Goal: Information Seeking & Learning: Learn about a topic

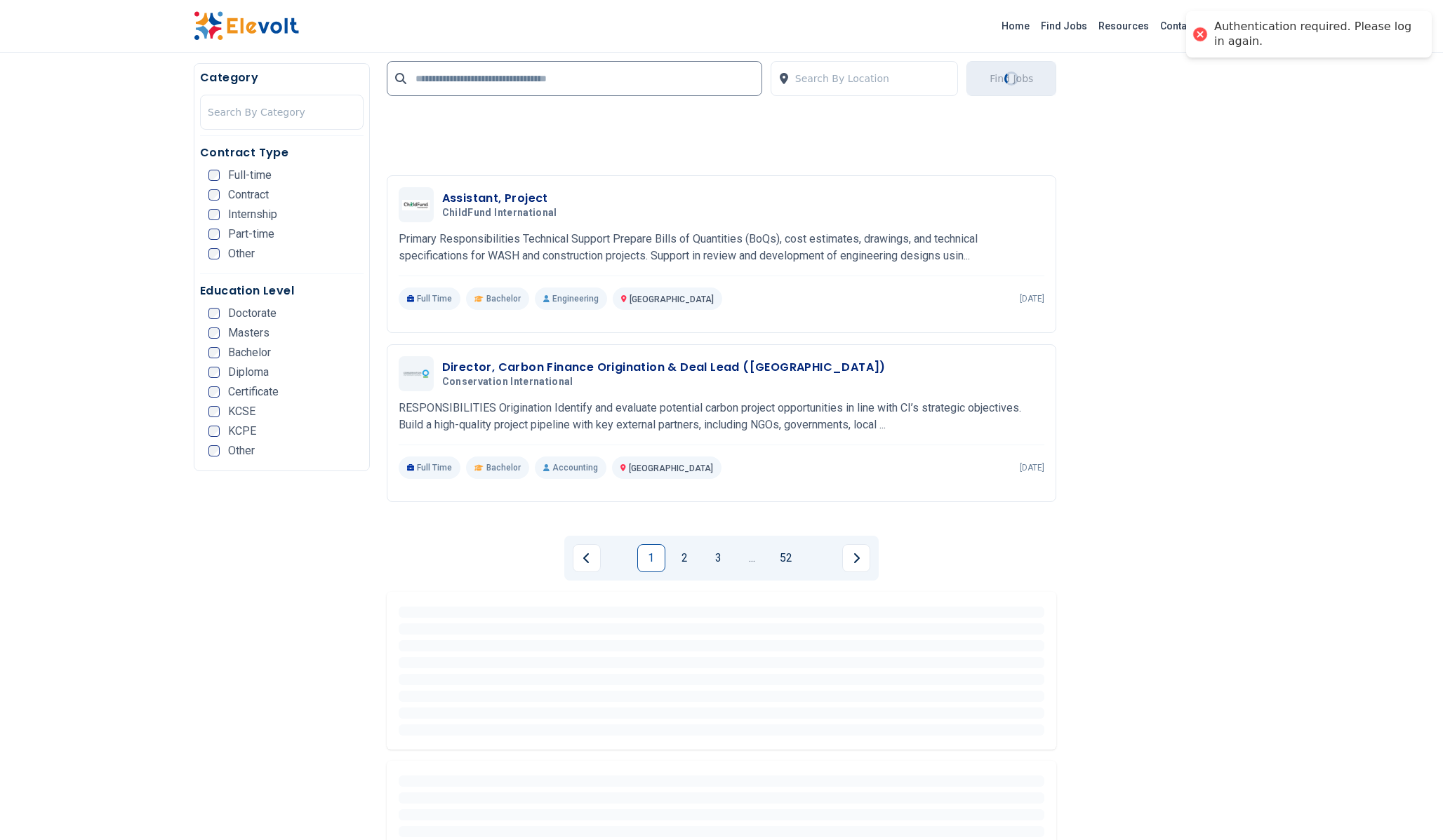
scroll to position [2959, 0]
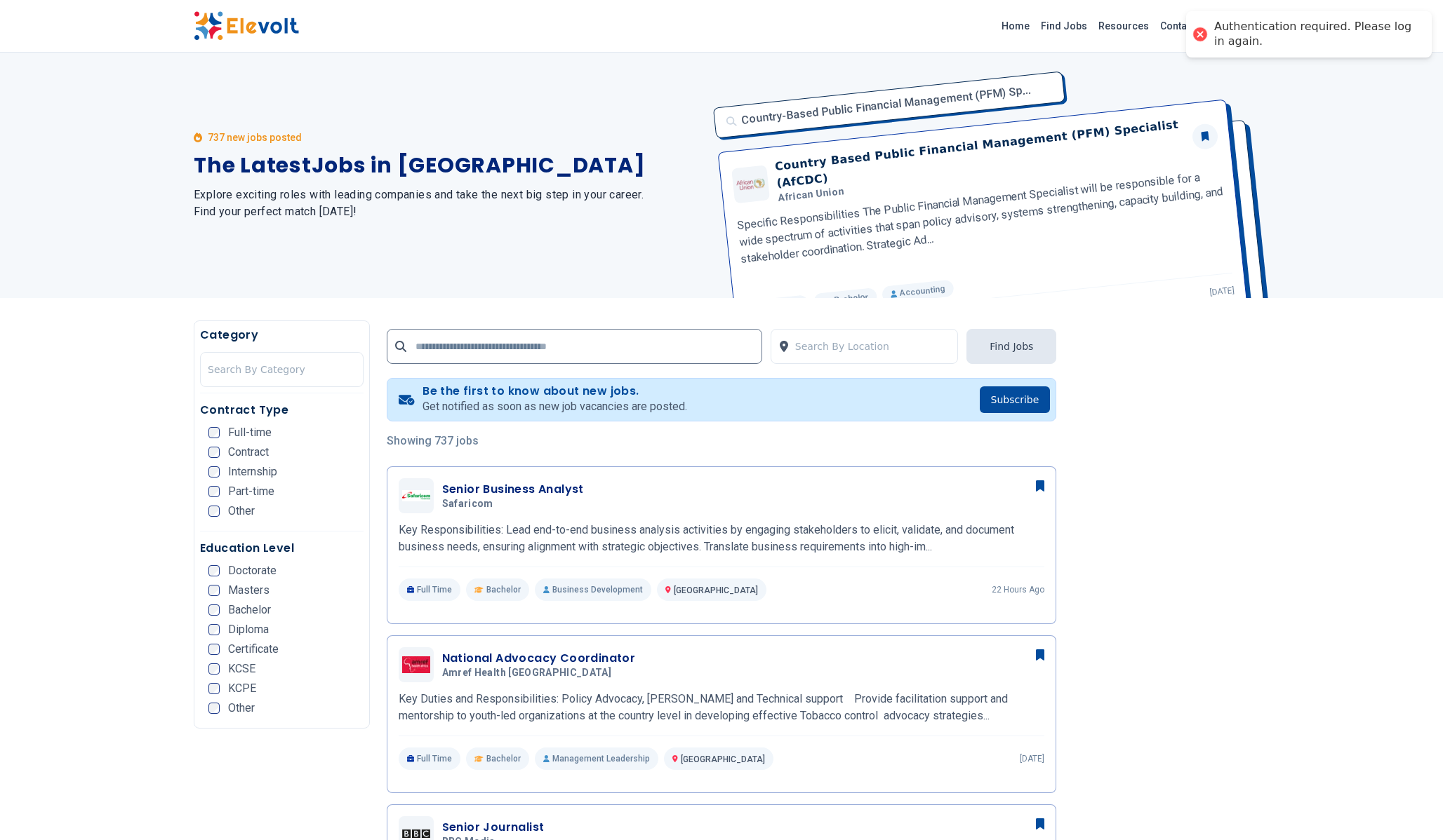
click at [1233, 31] on div "Authentication required. Please log in again." at bounding box center [1316, 34] width 204 height 30
copy body "Authentication required. Please log in again."
